Goal: Complete application form: Complete application form

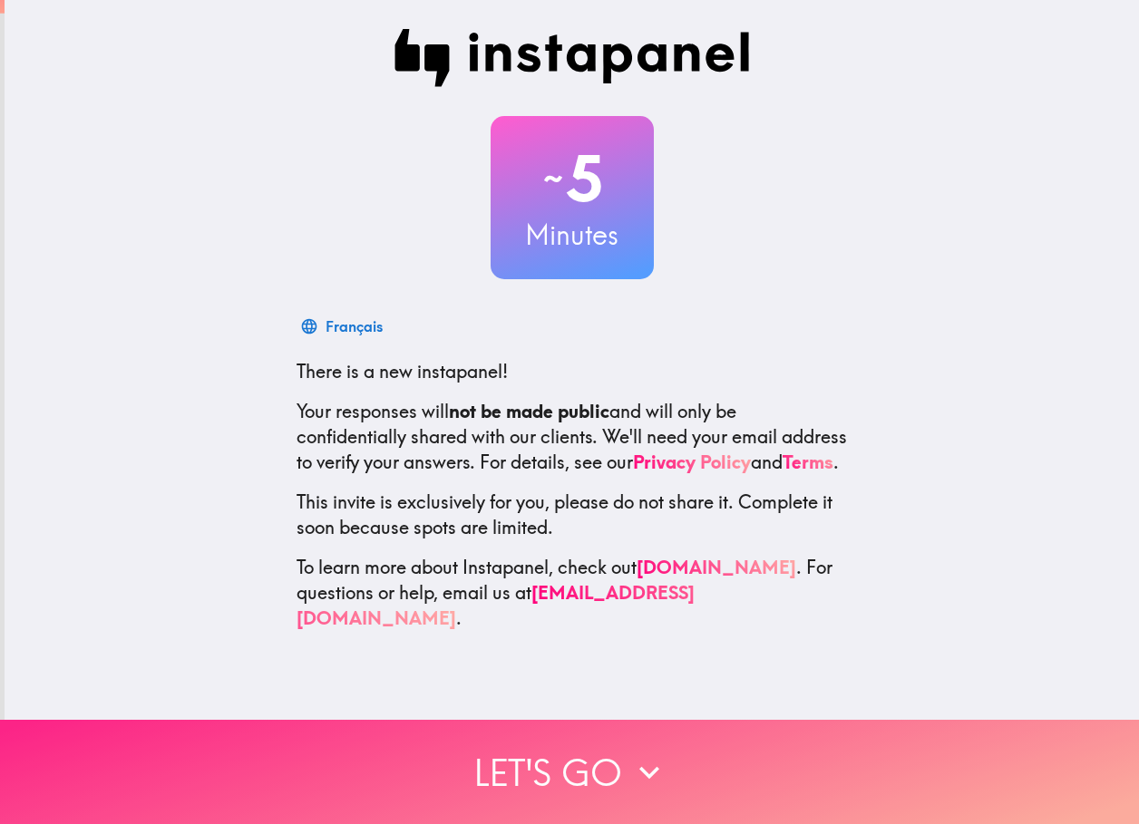
click at [559, 753] on button "Let's go" at bounding box center [569, 772] width 1139 height 104
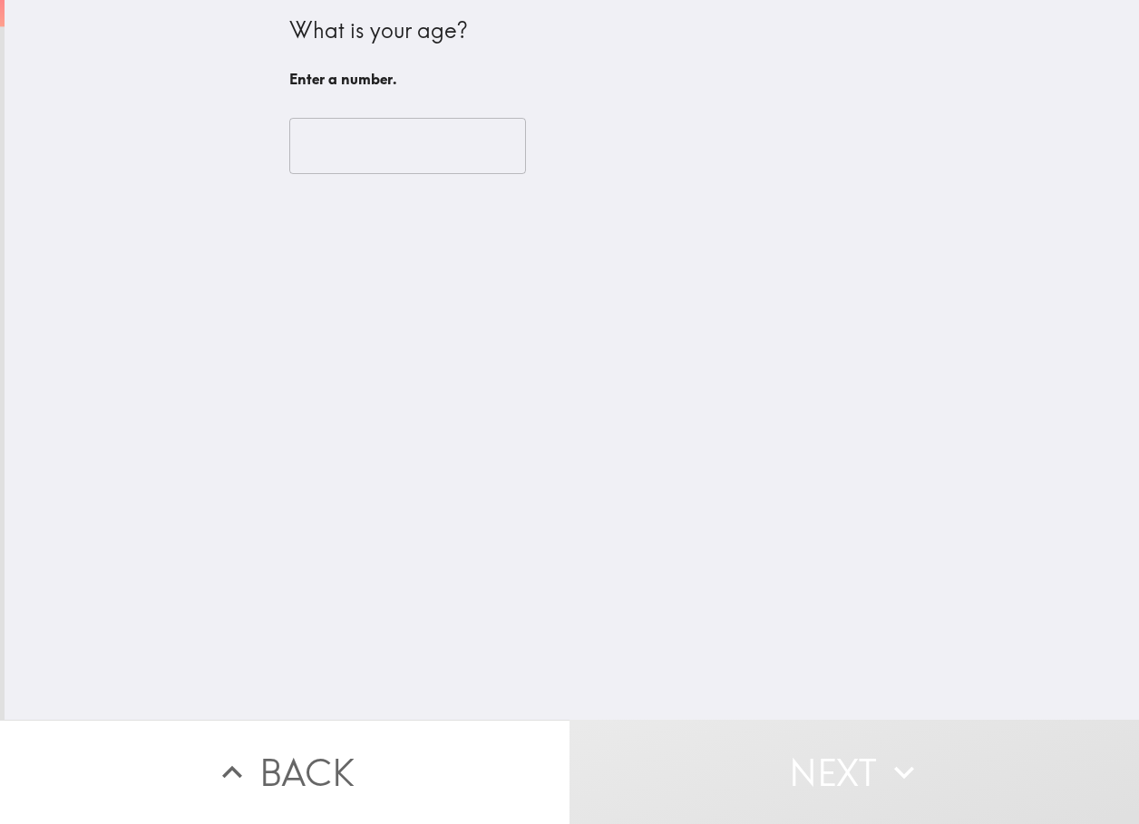
click at [324, 128] on input "number" at bounding box center [407, 146] width 237 height 56
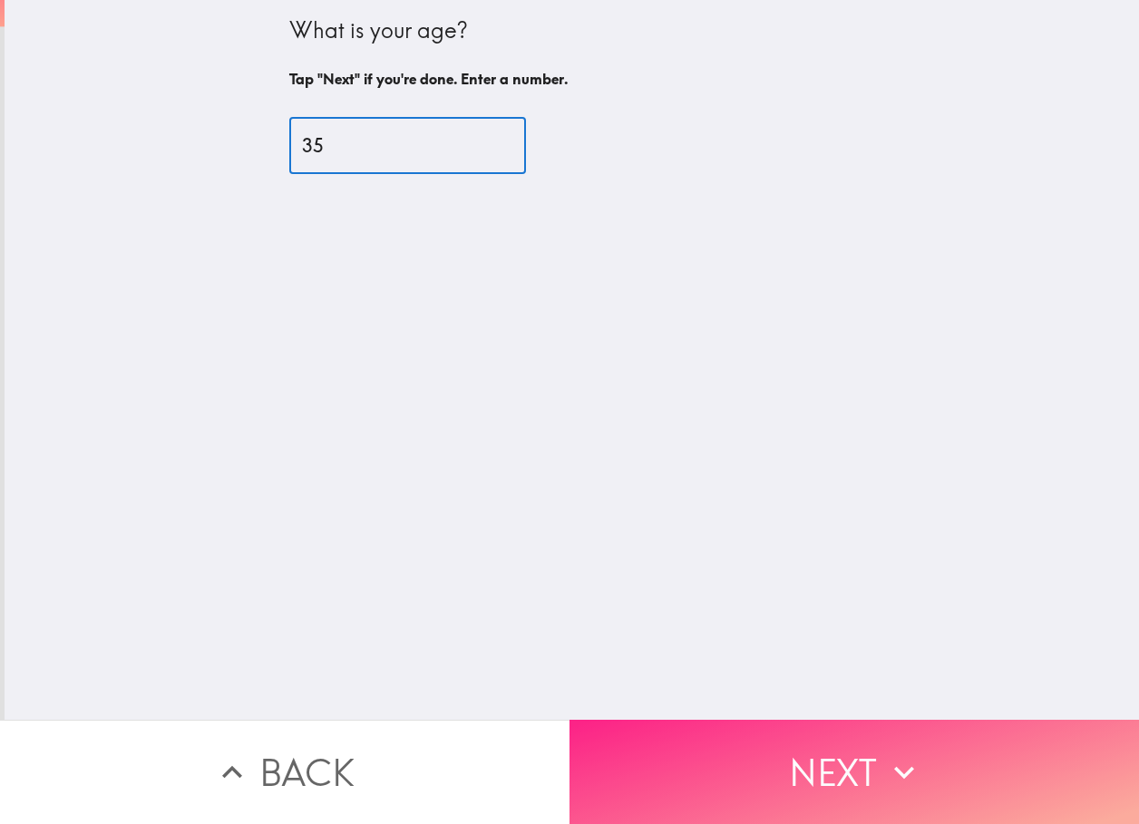
type input "35"
click at [756, 754] on button "Next" at bounding box center [853, 772] width 569 height 104
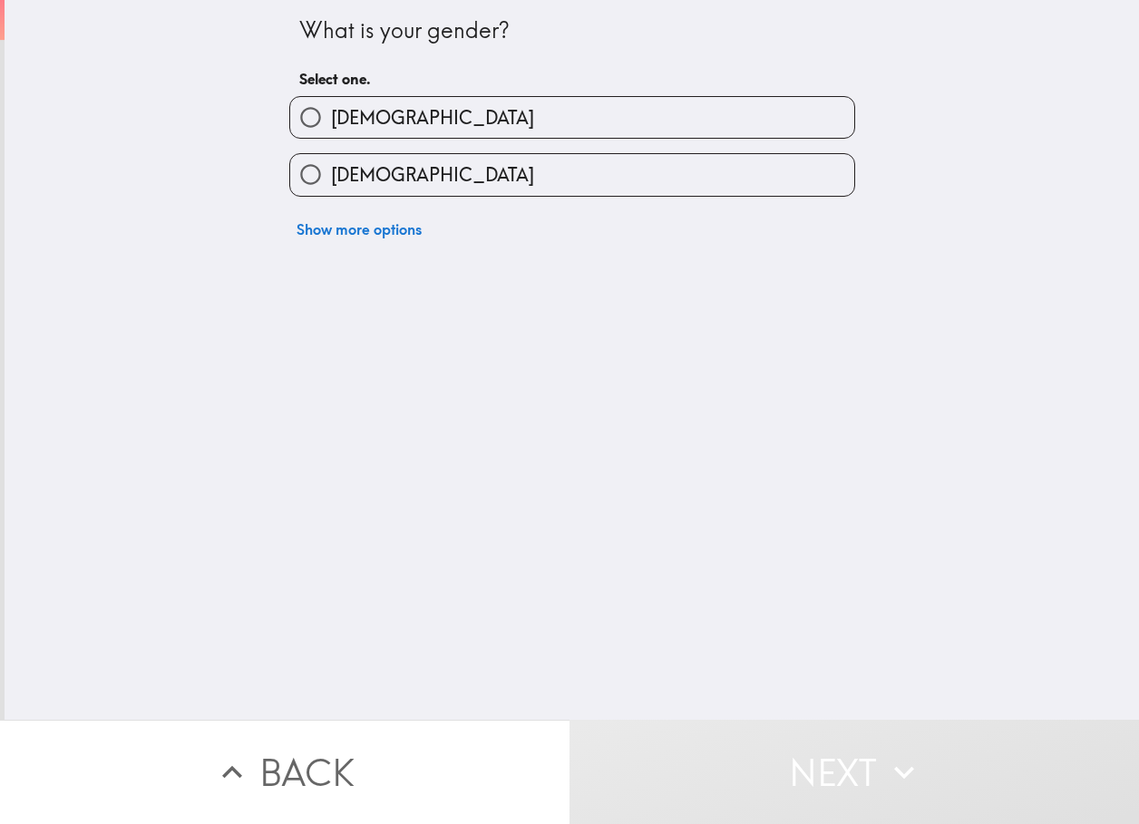
click at [386, 169] on label "[DEMOGRAPHIC_DATA]" at bounding box center [572, 174] width 564 height 41
click at [331, 169] on input "[DEMOGRAPHIC_DATA]" at bounding box center [310, 174] width 41 height 41
radio input "true"
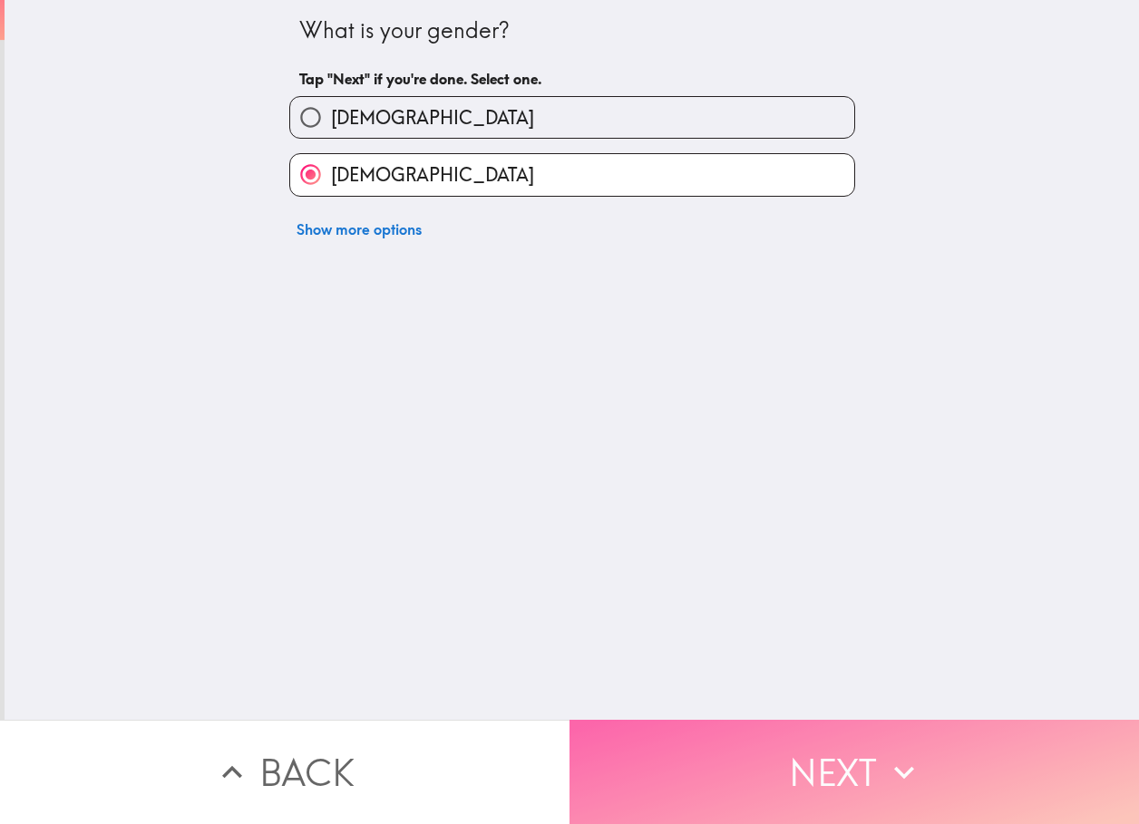
click at [783, 739] on button "Next" at bounding box center [853, 772] width 569 height 104
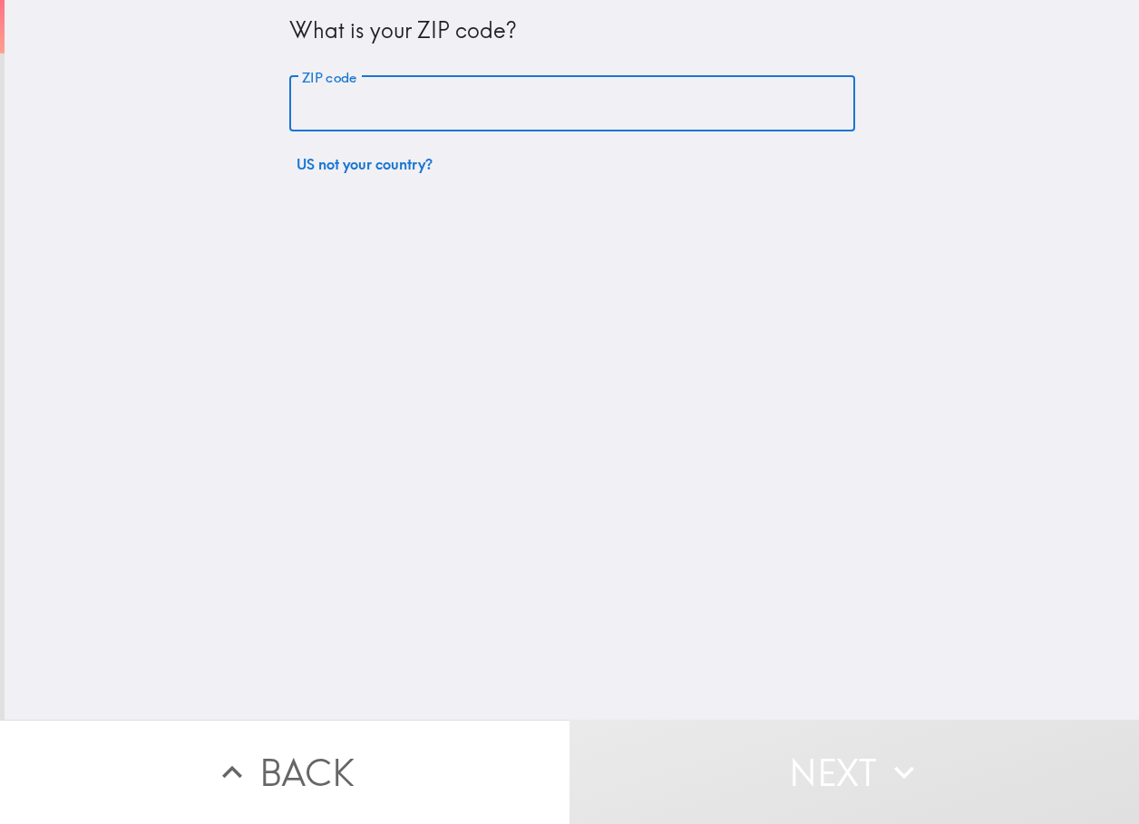
click at [418, 79] on input "ZIP code" at bounding box center [572, 104] width 566 height 56
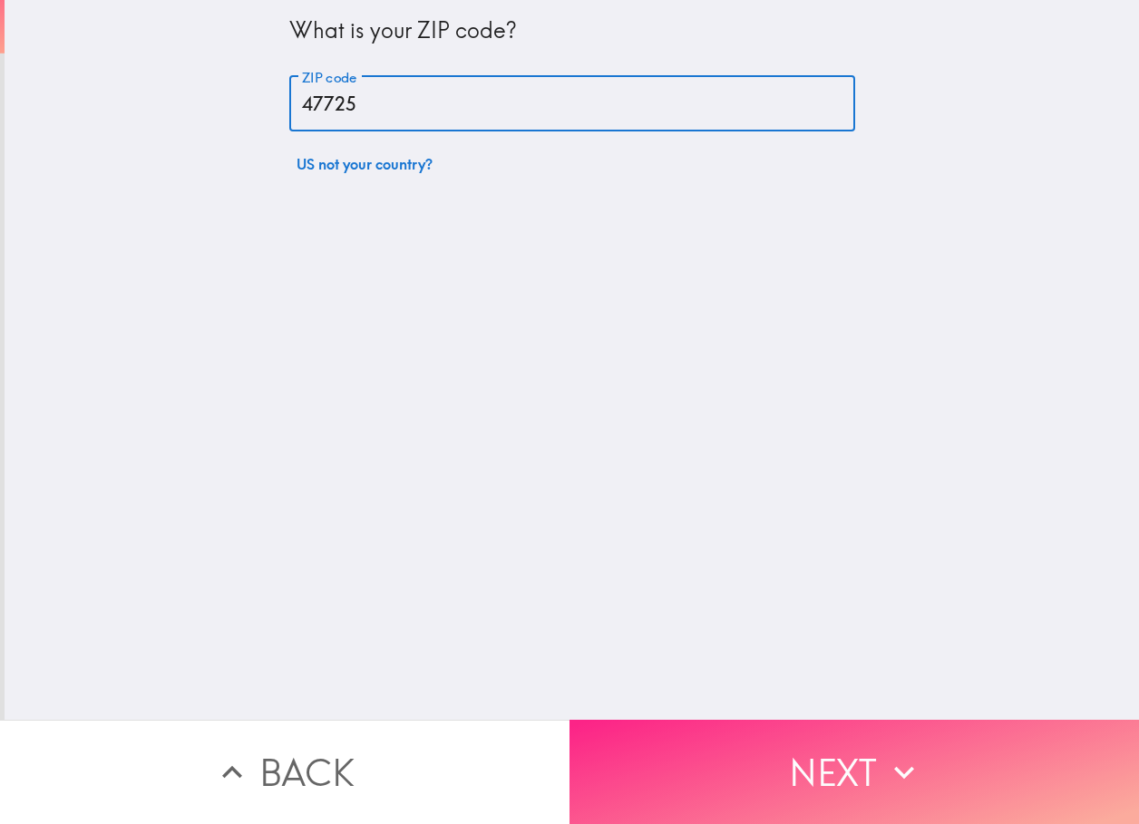
type input "47725"
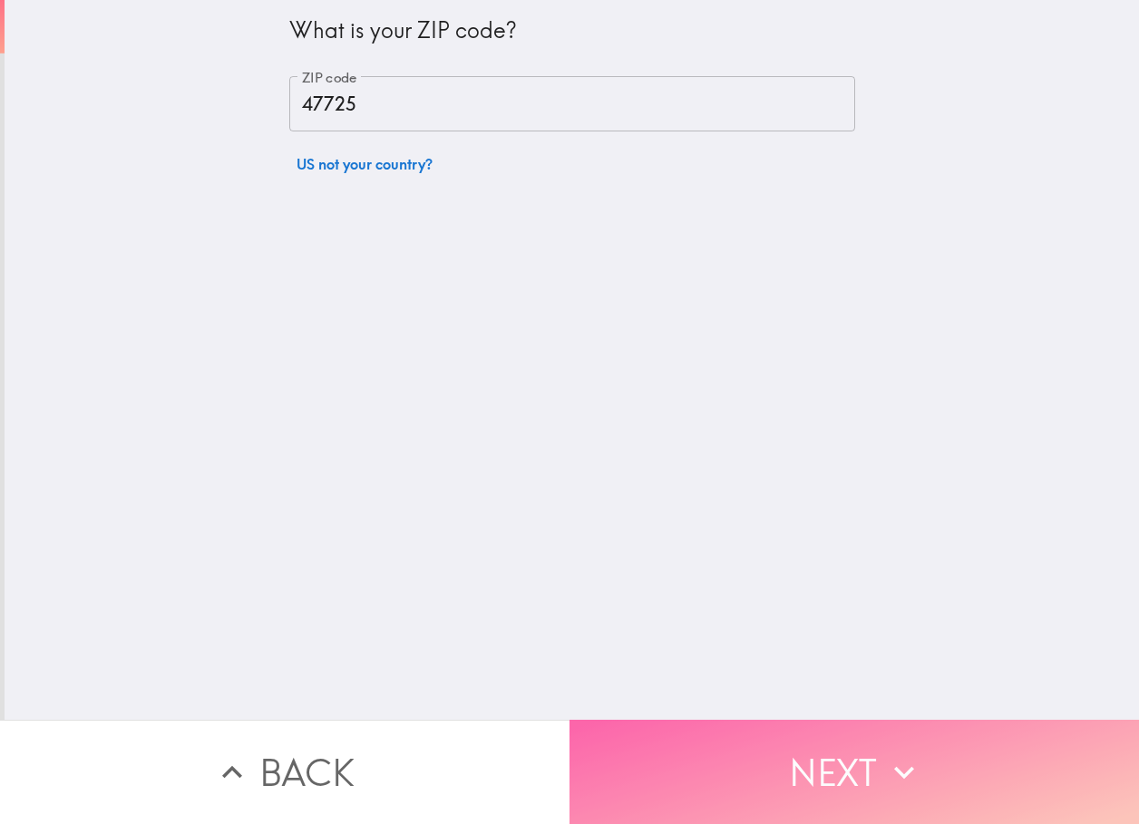
click at [811, 727] on button "Next" at bounding box center [853, 772] width 569 height 104
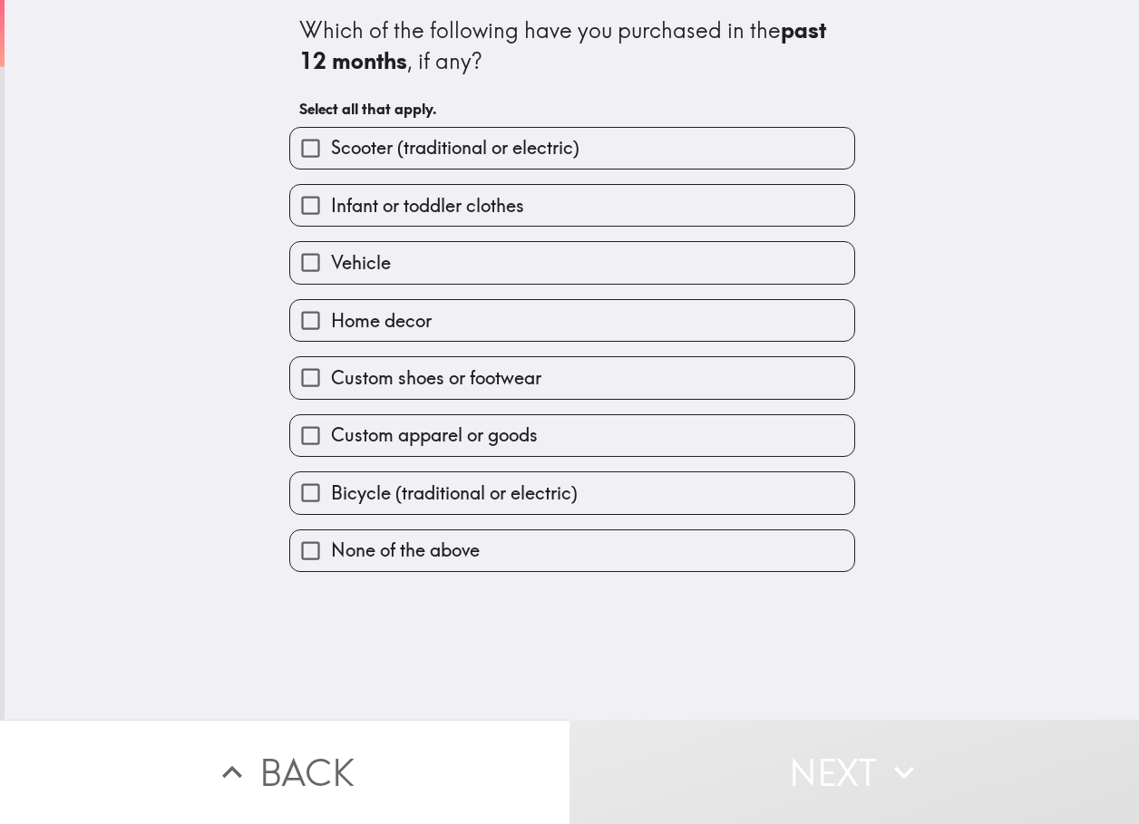
click at [403, 315] on span "Home decor" at bounding box center [381, 320] width 101 height 25
click at [331, 315] on input "Home decor" at bounding box center [310, 320] width 41 height 41
checkbox input "true"
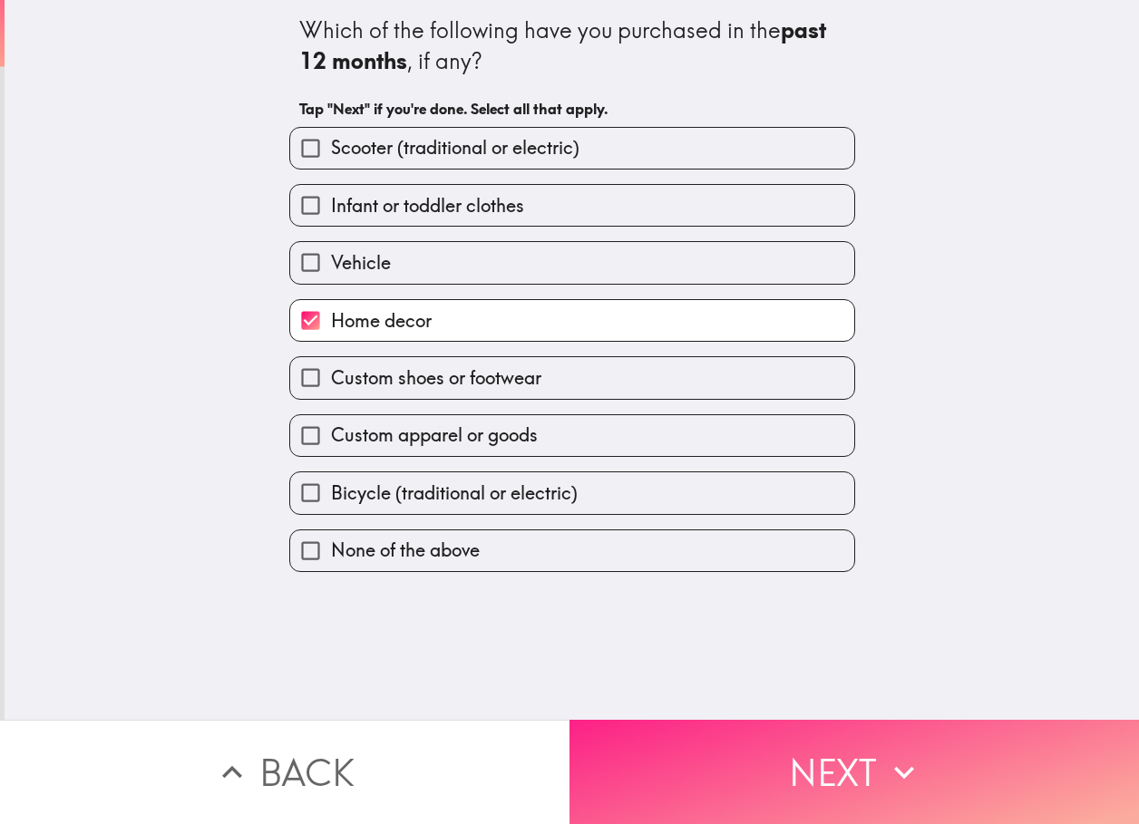
click at [801, 746] on button "Next" at bounding box center [853, 772] width 569 height 104
